Goal: Transaction & Acquisition: Download file/media

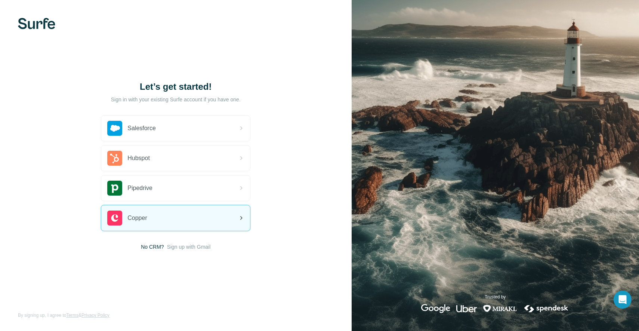
click at [179, 220] on div "Copper" at bounding box center [175, 217] width 149 height 25
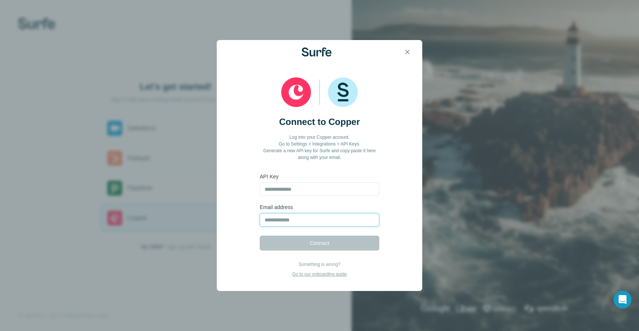
click at [288, 217] on input "email" at bounding box center [320, 219] width 120 height 13
type input "*"
type input "**********"
